Goal: Task Accomplishment & Management: Manage account settings

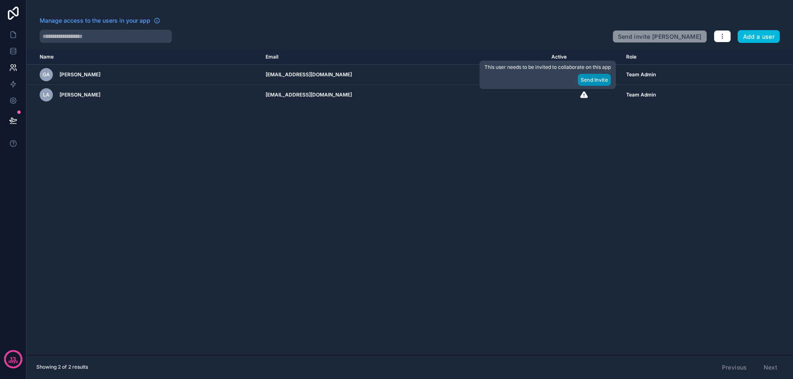
click at [586, 82] on button "Send Invite" at bounding box center [594, 80] width 33 height 12
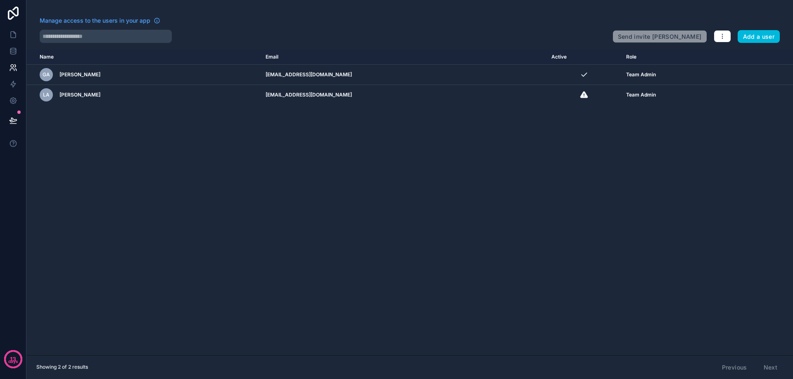
click at [170, 164] on div "Name Email Active Role [DOMAIN_NAME] GA [PERSON_NAME] [EMAIL_ADDRESS][DOMAIN_NA…" at bounding box center [409, 203] width 766 height 306
click at [13, 121] on icon at bounding box center [13, 120] width 8 height 8
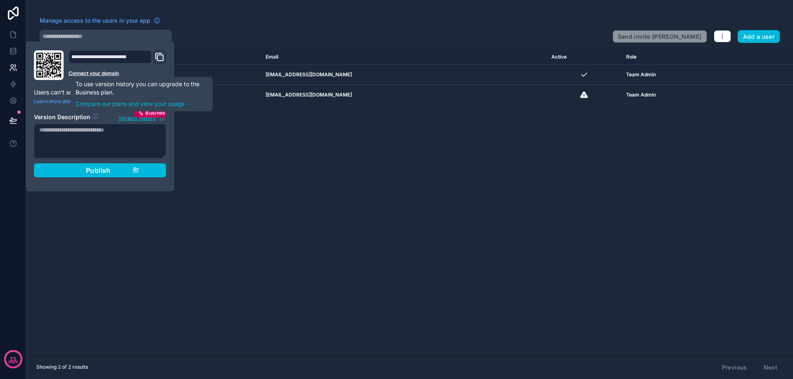
click at [269, 165] on div "Name Email Active Role [DOMAIN_NAME] GA [PERSON_NAME] [EMAIL_ADDRESS][DOMAIN_NA…" at bounding box center [409, 203] width 766 height 306
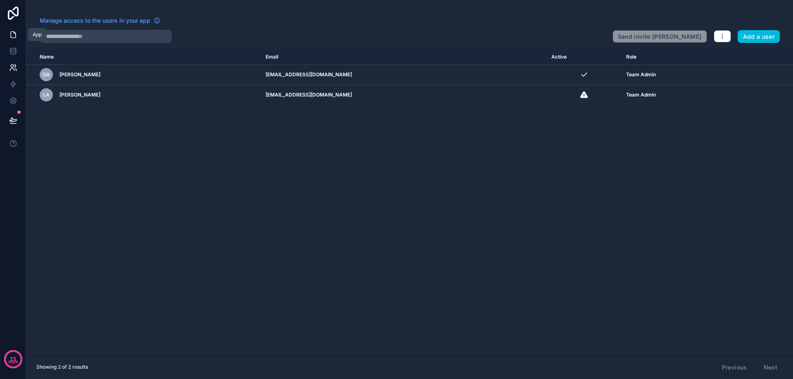
click at [14, 35] on icon at bounding box center [13, 35] width 8 height 8
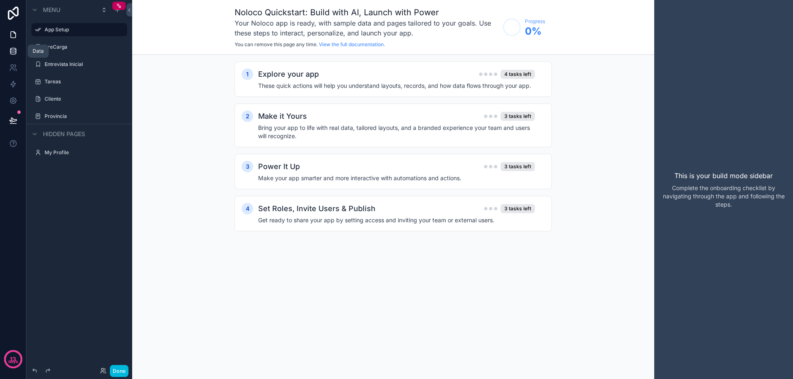
click at [14, 53] on icon at bounding box center [13, 51] width 8 height 8
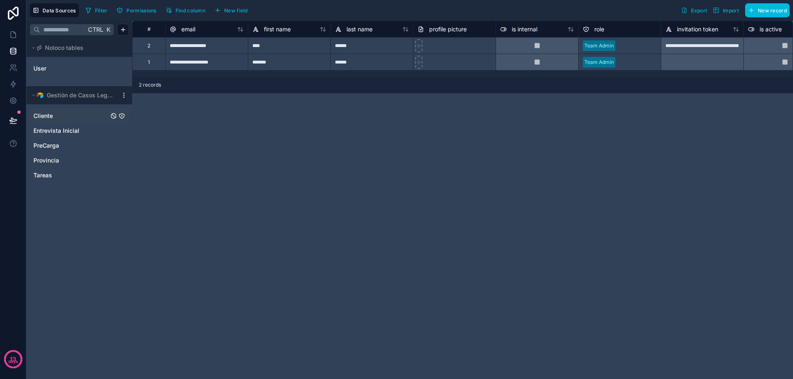
click at [48, 114] on span "Cliente" at bounding box center [42, 116] width 19 height 8
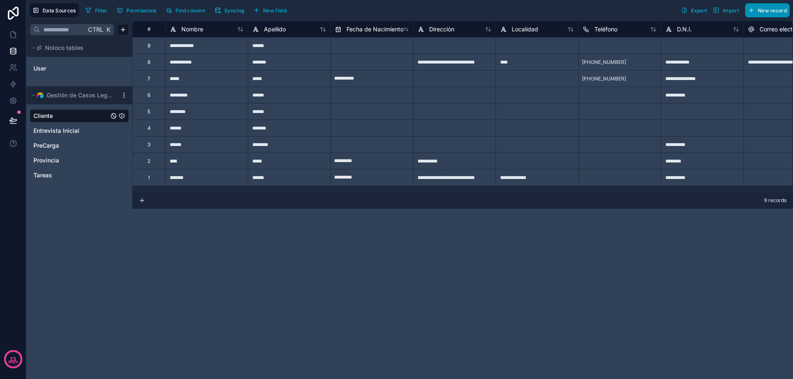
click at [775, 14] on button "New record" at bounding box center [767, 10] width 45 height 14
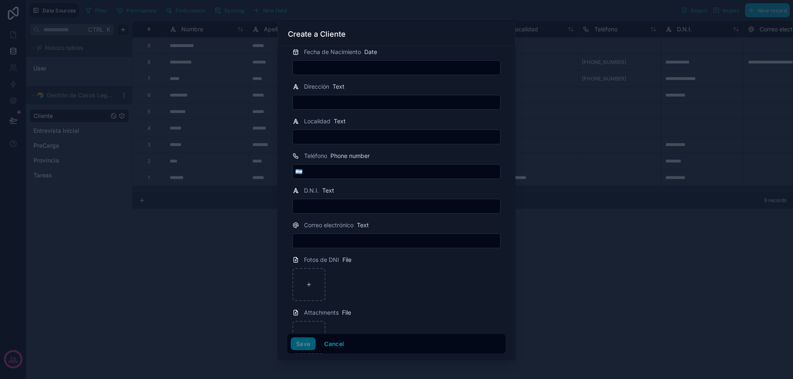
scroll to position [139, 0]
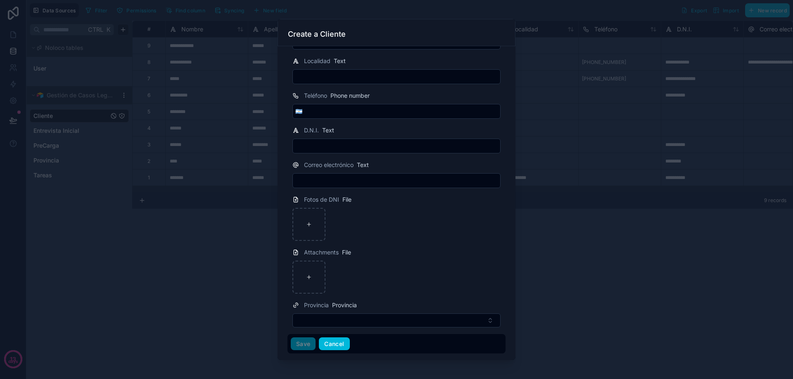
click at [329, 346] on button "Cancel" at bounding box center [334, 344] width 31 height 13
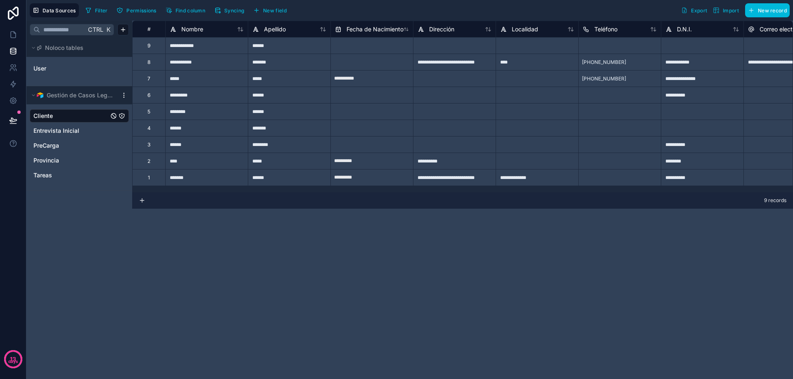
click at [194, 78] on div "****" at bounding box center [206, 78] width 83 height 17
click at [313, 80] on div "*****" at bounding box center [289, 78] width 83 height 17
click at [373, 79] on input "**********" at bounding box center [372, 78] width 82 height 13
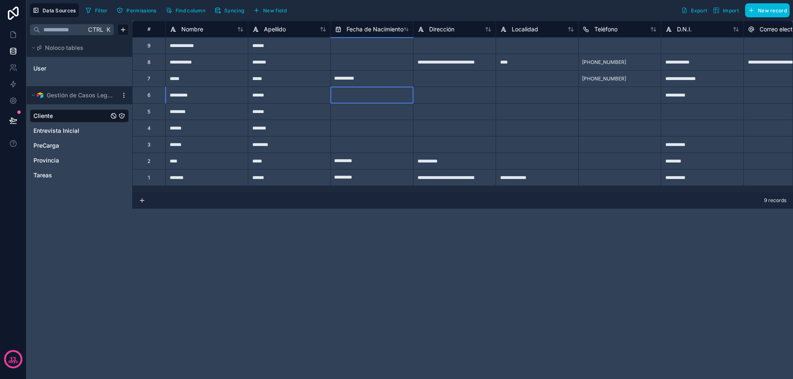
select select "****"
select select "*"
click at [373, 79] on input "**********" at bounding box center [372, 78] width 82 height 13
select select "****"
select select "*"
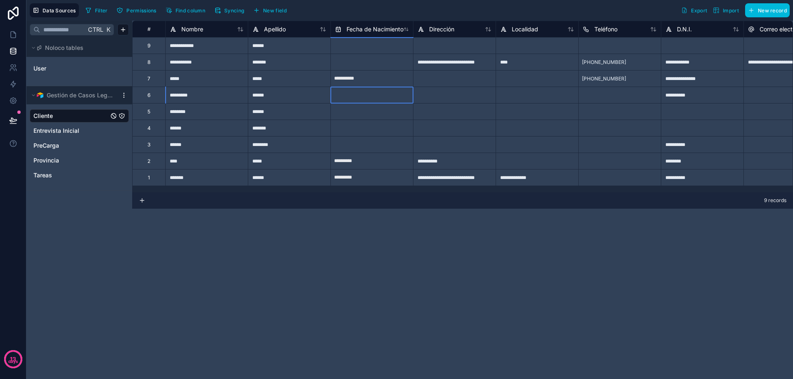
click at [373, 79] on input "**********" at bounding box center [372, 78] width 82 height 13
select select "****"
select select "*"
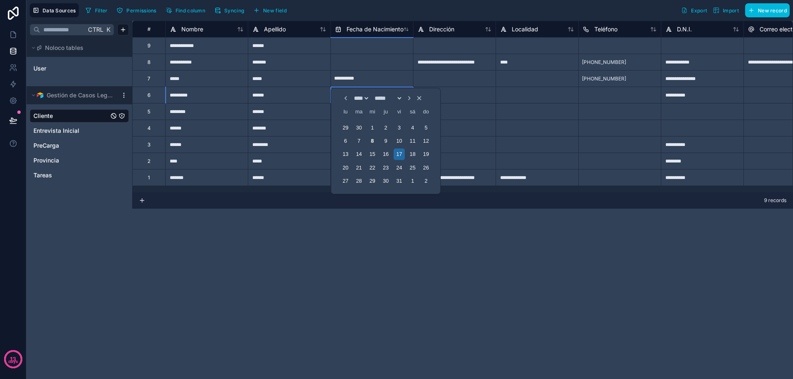
click at [682, 107] on div at bounding box center [702, 111] width 83 height 17
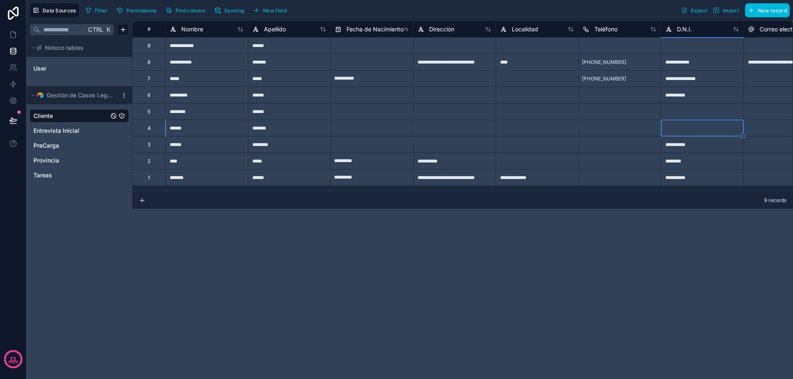
click at [682, 107] on div at bounding box center [702, 111] width 83 height 17
click at [51, 116] on span "Cliente" at bounding box center [42, 116] width 19 height 8
click at [11, 33] on icon at bounding box center [13, 35] width 5 height 6
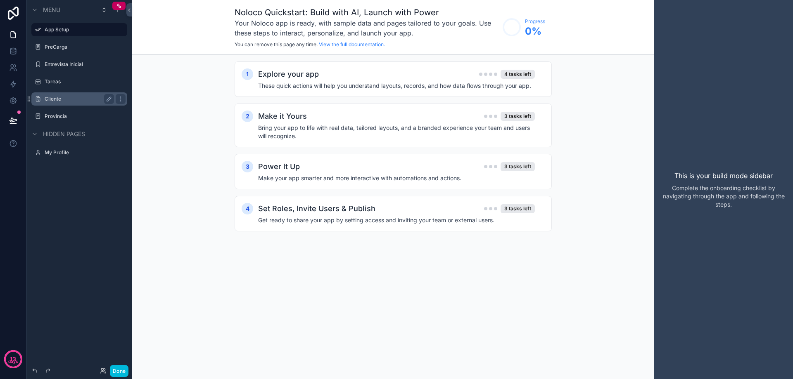
click at [58, 97] on label "Cliente" at bounding box center [78, 99] width 66 height 7
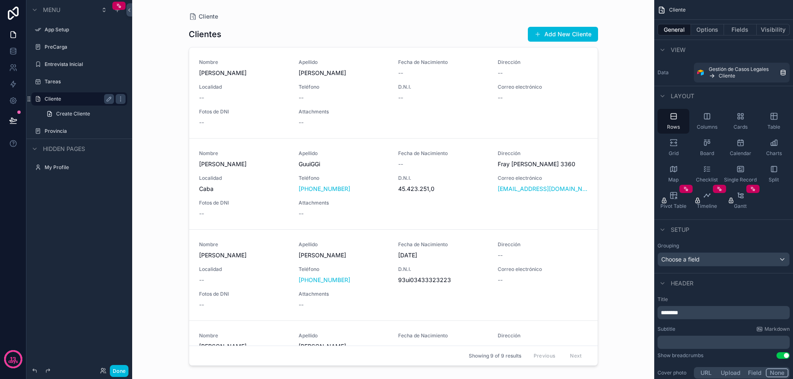
click at [249, 81] on div "scrollable content" at bounding box center [393, 185] width 422 height 370
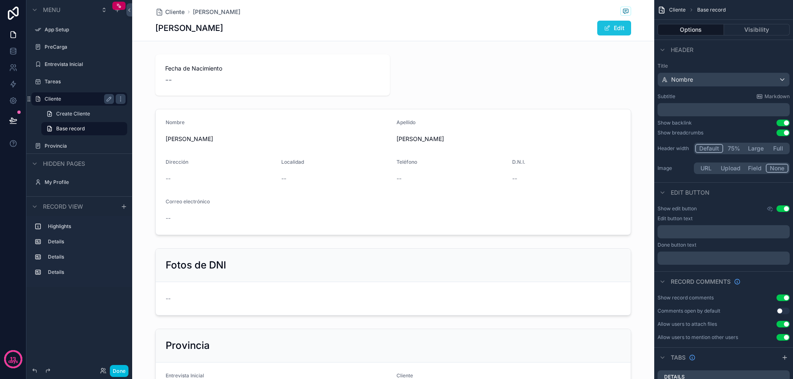
click at [609, 26] on button "Edit" at bounding box center [614, 28] width 34 height 15
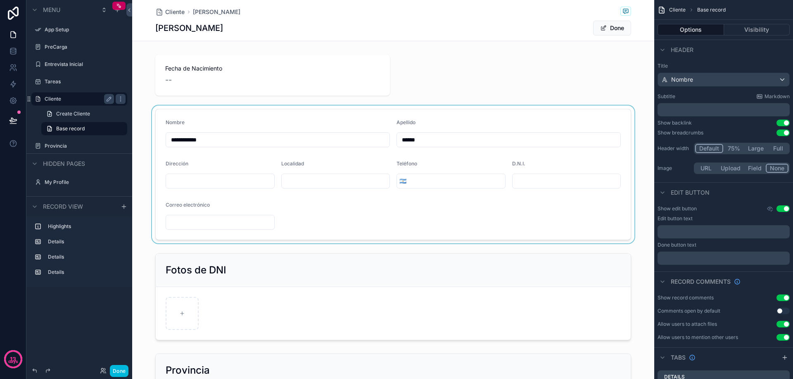
click at [197, 141] on div "scrollable content" at bounding box center [393, 175] width 522 height 138
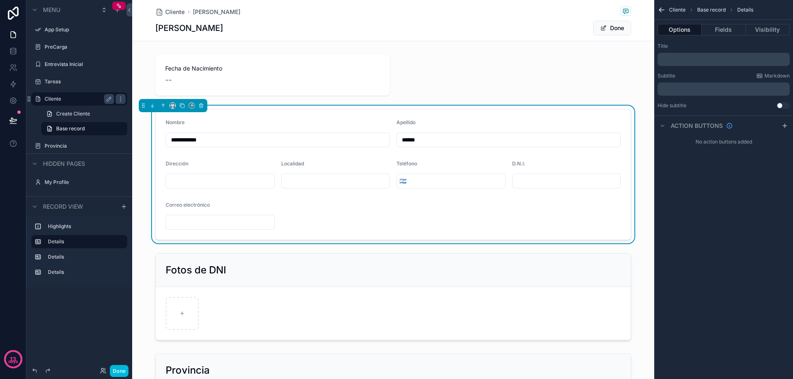
click at [216, 140] on input "**********" at bounding box center [277, 140] width 223 height 12
click at [211, 78] on div "scrollable content" at bounding box center [393, 75] width 522 height 48
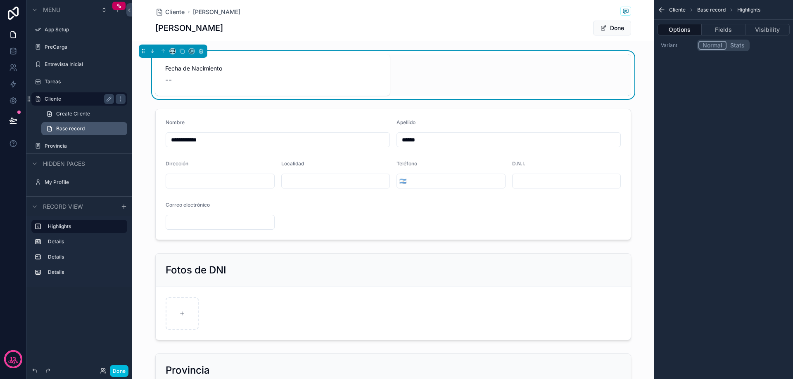
click at [71, 129] on span "Base record" at bounding box center [70, 129] width 28 height 7
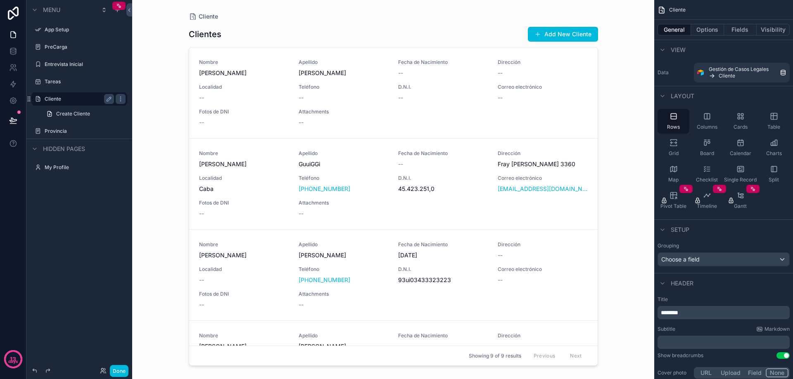
click at [362, 198] on div "Nombre [PERSON_NAME] GuuiGGi Fecha de Nacimiento -- Dirección [STREET_ADDRESS][…" at bounding box center [393, 184] width 389 height 68
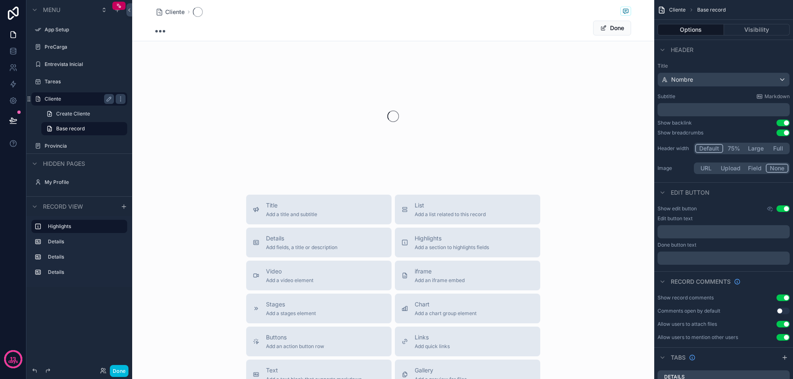
click at [362, 198] on button "Title Add a title and subtitle" at bounding box center [318, 210] width 145 height 30
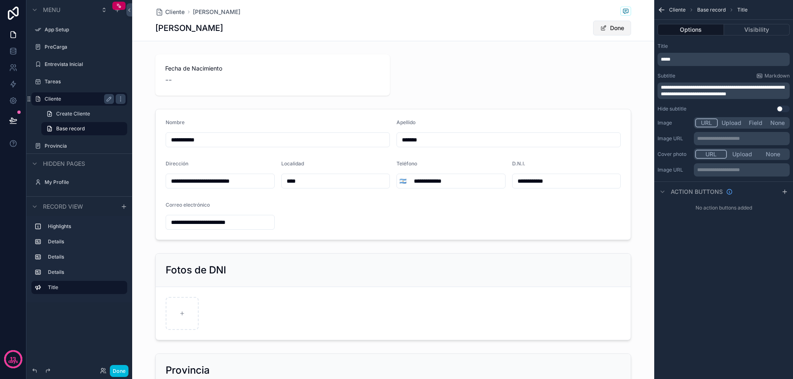
click at [603, 28] on button "Done" at bounding box center [612, 28] width 38 height 15
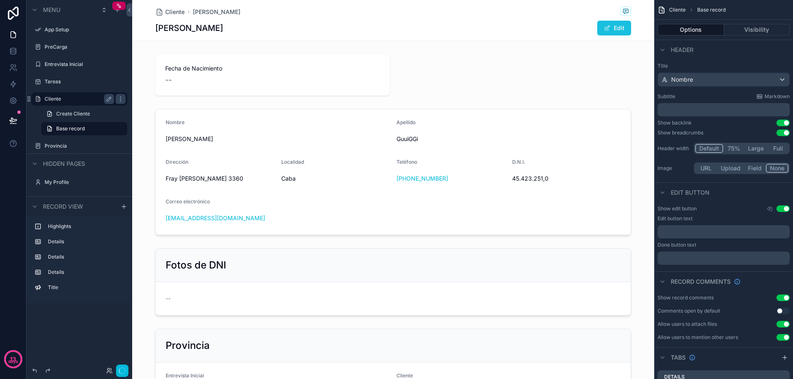
click at [604, 26] on span "scrollable content" at bounding box center [607, 28] width 7 height 7
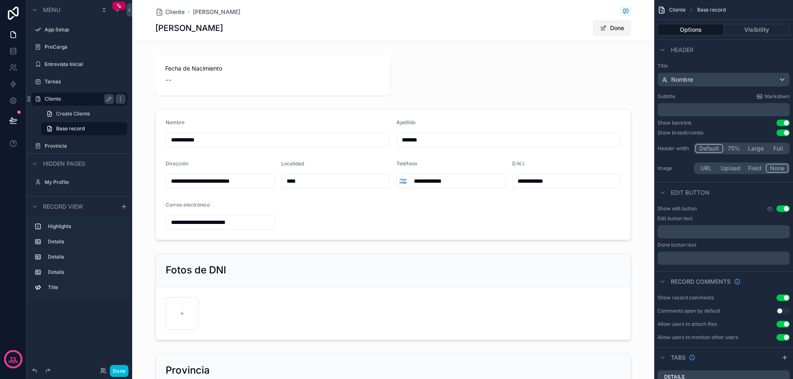
click at [613, 27] on button "Done" at bounding box center [612, 28] width 38 height 15
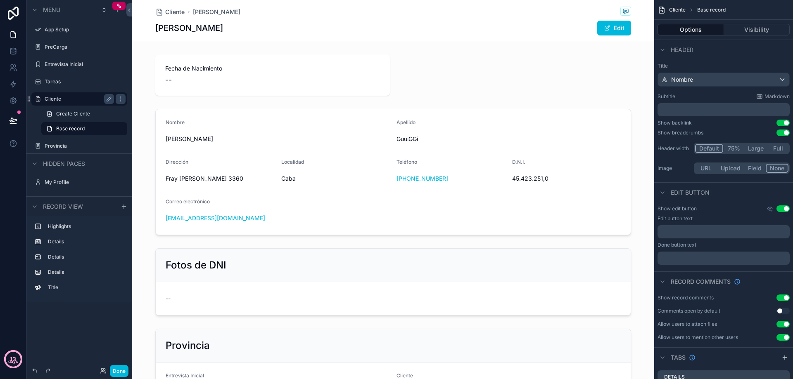
click at [12, 359] on p "days" at bounding box center [13, 362] width 10 height 7
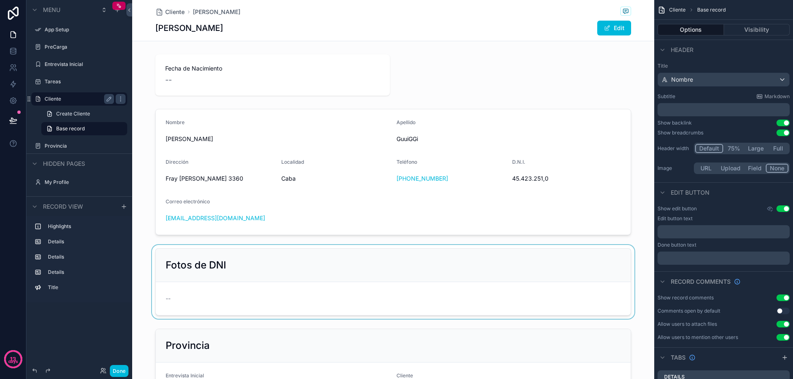
click at [356, 296] on div "scrollable content" at bounding box center [393, 282] width 522 height 74
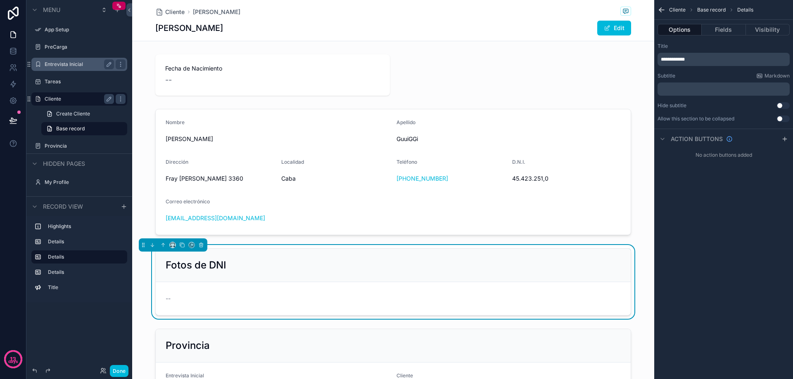
click at [73, 66] on label "Entrevista Inicial" at bounding box center [78, 64] width 66 height 7
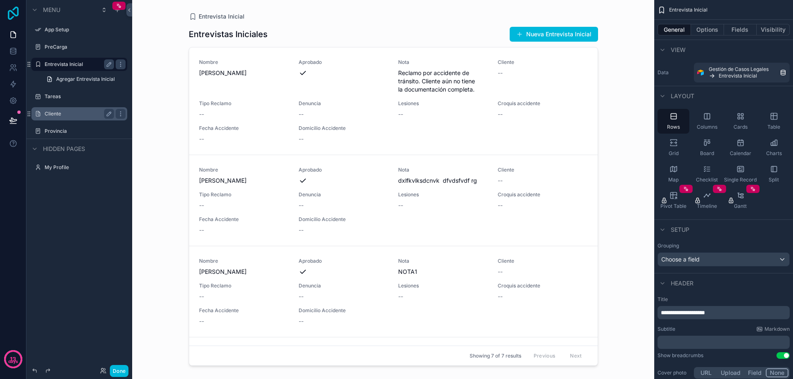
click at [8, 12] on icon at bounding box center [13, 13] width 17 height 13
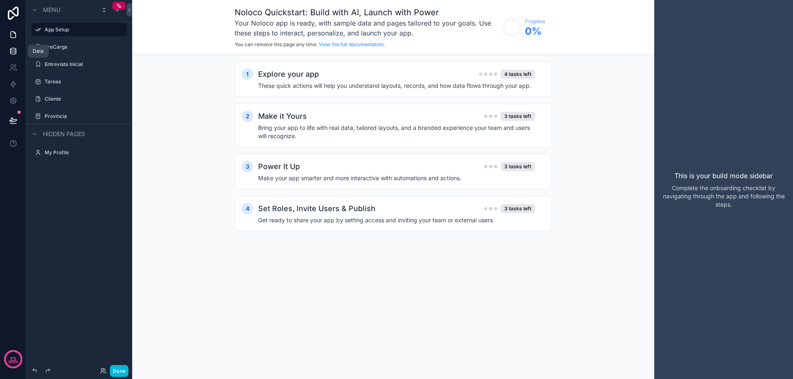
click at [10, 51] on icon at bounding box center [12, 50] width 5 height 3
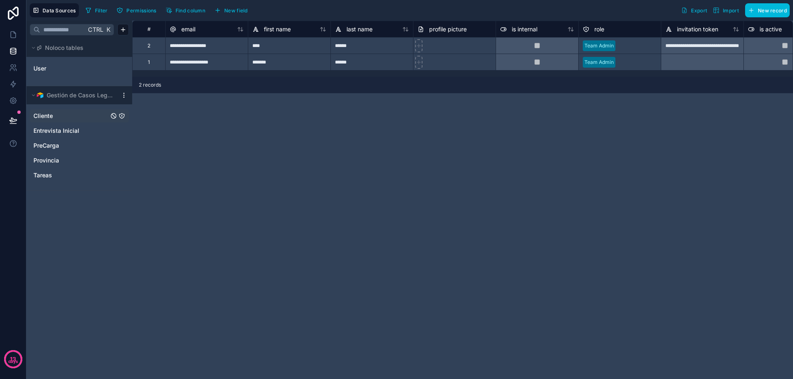
click at [42, 116] on span "Cliente" at bounding box center [42, 116] width 19 height 8
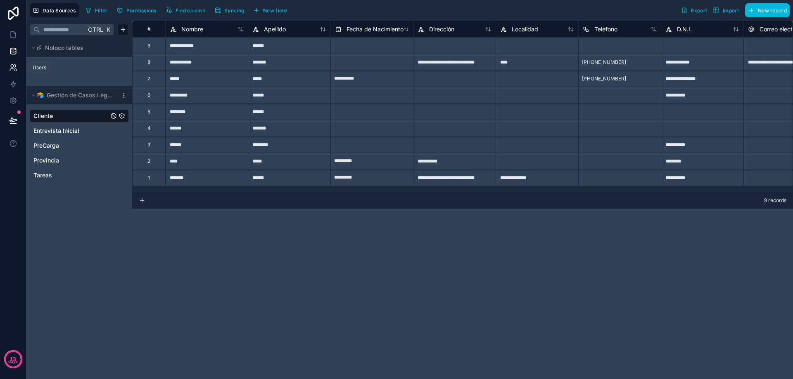
click at [11, 70] on icon at bounding box center [13, 68] width 8 height 8
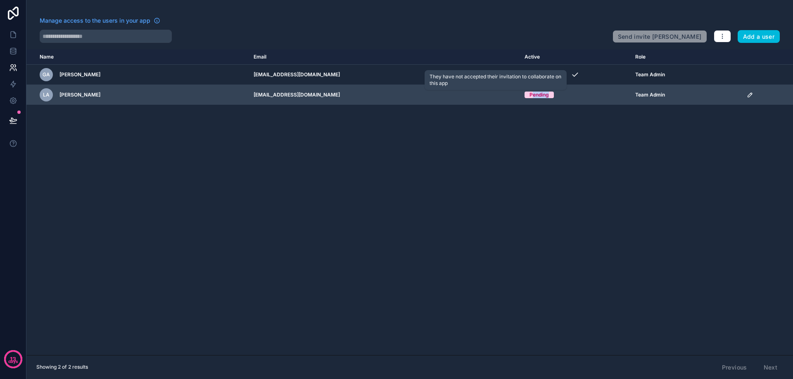
drag, startPoint x: 490, startPoint y: 96, endPoint x: 508, endPoint y: 95, distance: 18.2
click at [524, 95] on span "Pending" at bounding box center [538, 95] width 29 height 7
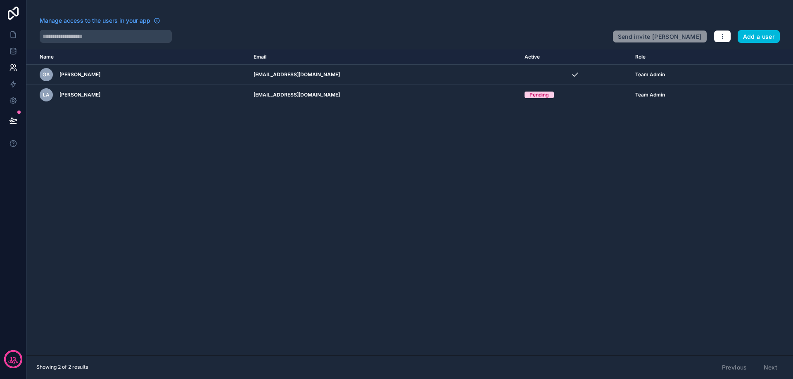
click at [517, 152] on div "Name Email Active Role userTable.email GA Gonzalo Avalos info@carpacloud.com Te…" at bounding box center [409, 203] width 766 height 306
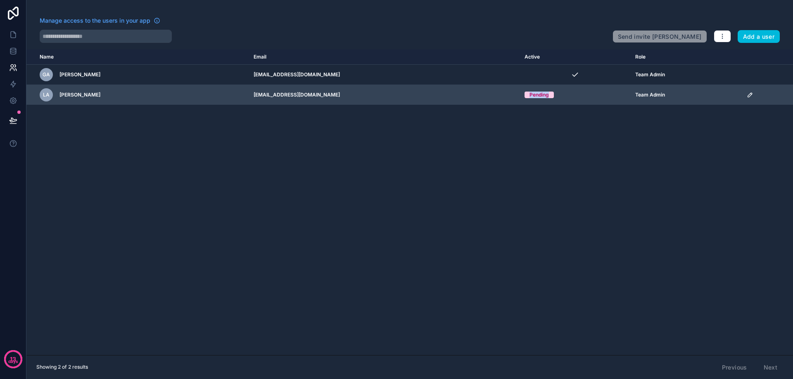
drag, startPoint x: 487, startPoint y: 94, endPoint x: 521, endPoint y: 92, distance: 34.3
click at [521, 92] on td "Pending" at bounding box center [574, 95] width 111 height 20
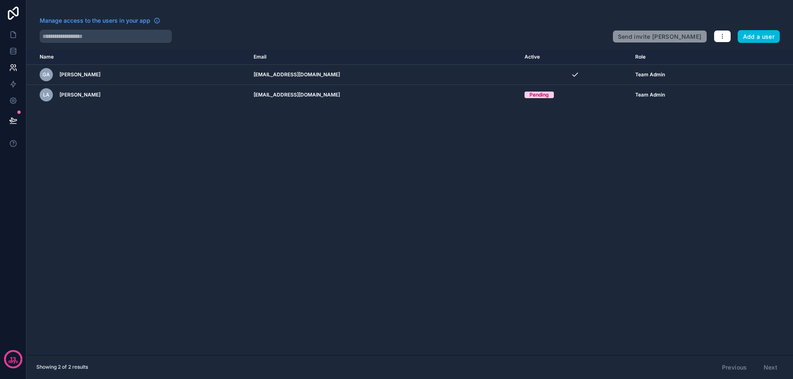
click at [525, 153] on div "Name Email Active Role userTable.email GA Gonzalo Avalos info@carpacloud.com Te…" at bounding box center [409, 203] width 766 height 306
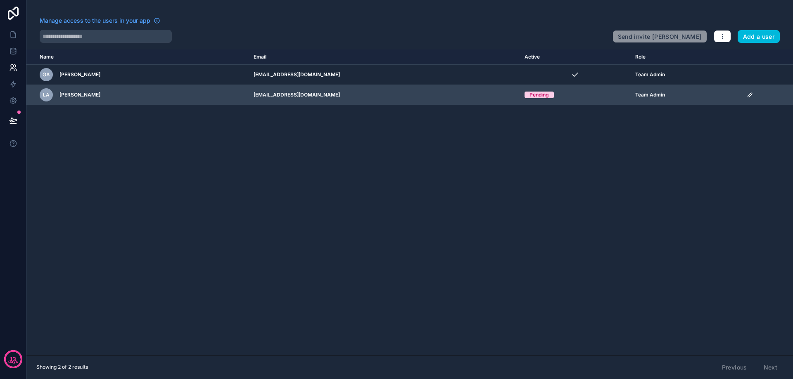
click at [746, 93] on icon "scrollable content" at bounding box center [749, 95] width 7 height 7
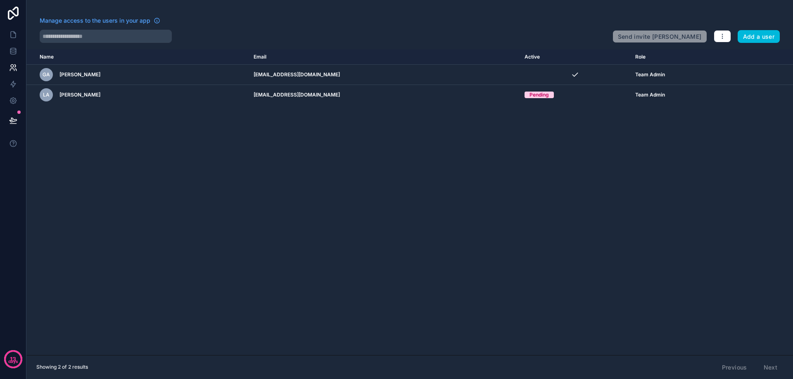
click at [485, 184] on div "Name Email Active Role userTable.email GA Gonzalo Avalos info@carpacloud.com Te…" at bounding box center [409, 203] width 766 height 306
